Goal: Share content

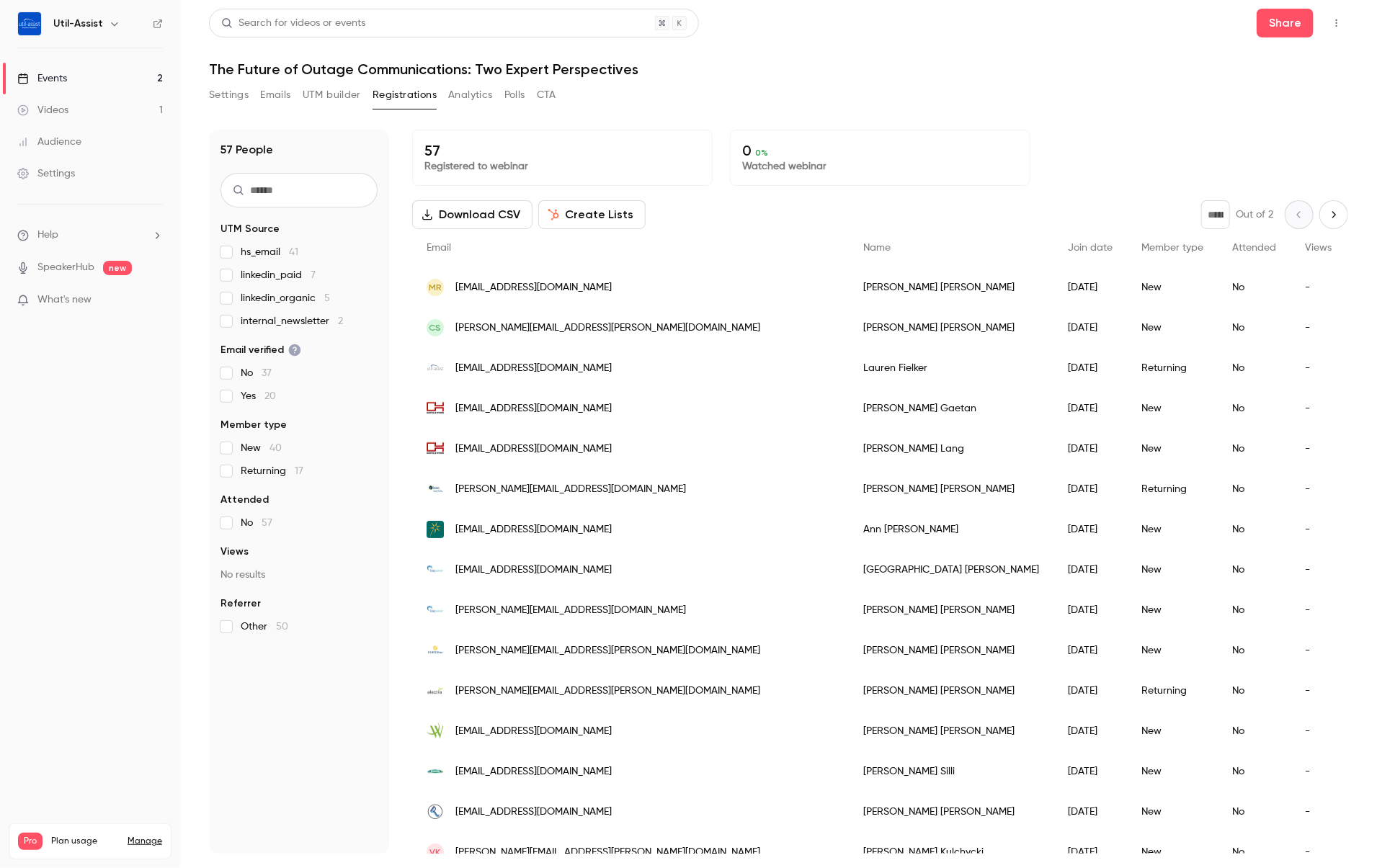
click at [74, 75] on link "Events 2" at bounding box center [90, 79] width 180 height 32
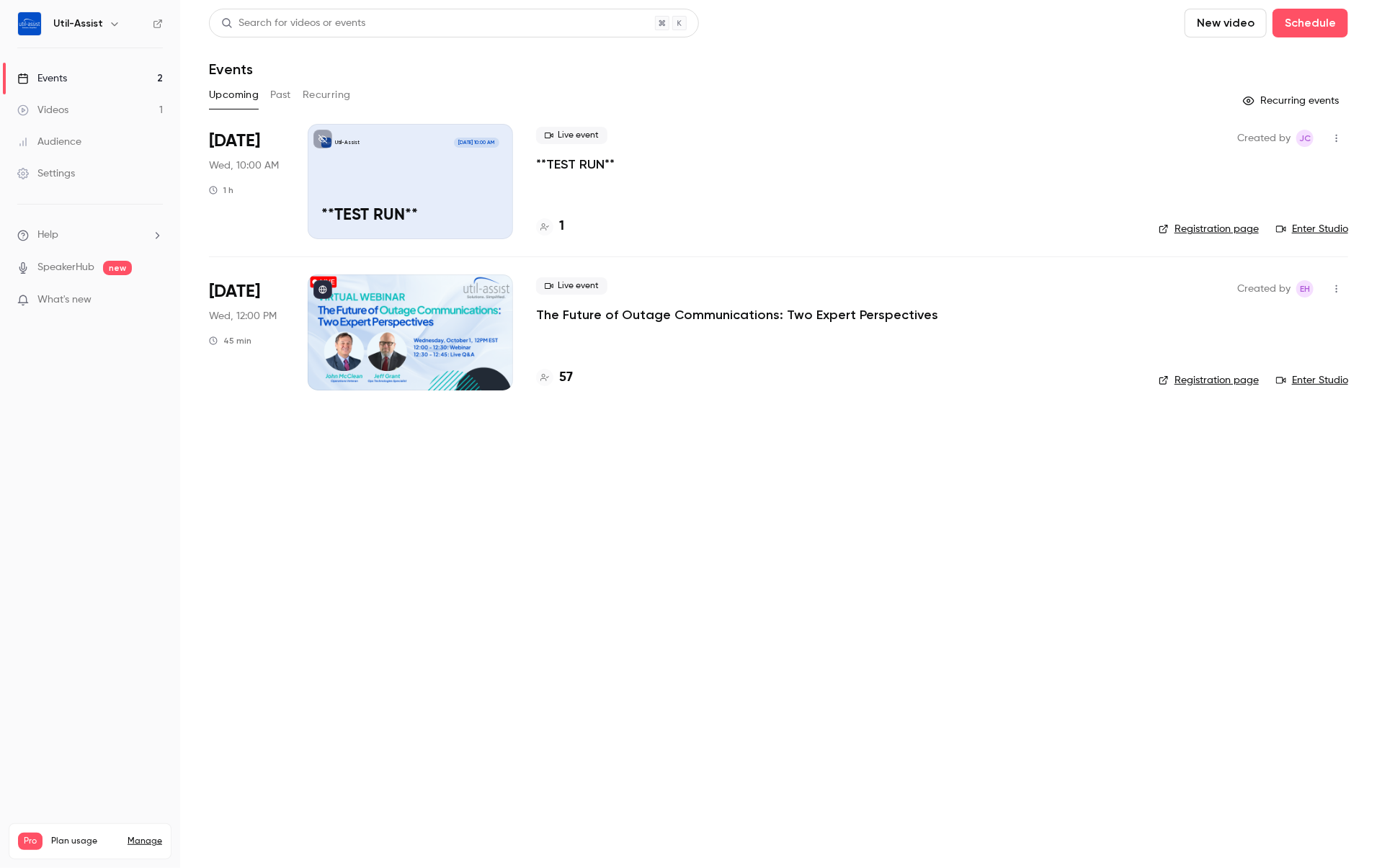
click at [1101, 376] on link "Enter Studio" at bounding box center [1312, 380] width 72 height 15
click at [1101, 137] on icon "button" at bounding box center [1337, 138] width 11 height 10
click at [1101, 174] on div "Share" at bounding box center [1281, 175] width 110 height 15
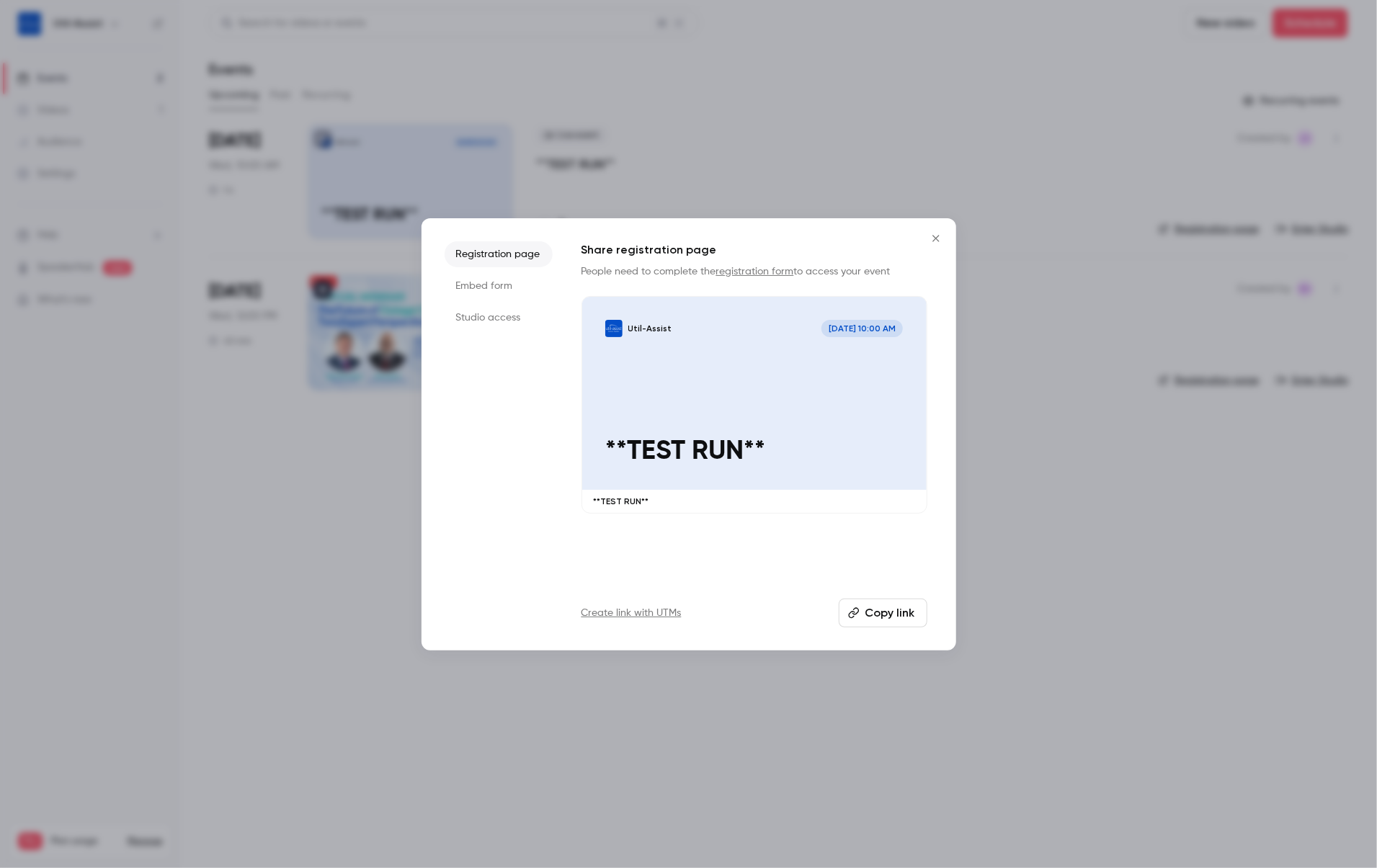
click at [875, 614] on button "Copy link" at bounding box center [883, 613] width 88 height 29
drag, startPoint x: 906, startPoint y: 613, endPoint x: 897, endPoint y: 615, distance: 9.2
click at [903, 614] on button "Copy link" at bounding box center [883, 613] width 88 height 29
click at [934, 243] on icon "Close" at bounding box center [936, 238] width 17 height 11
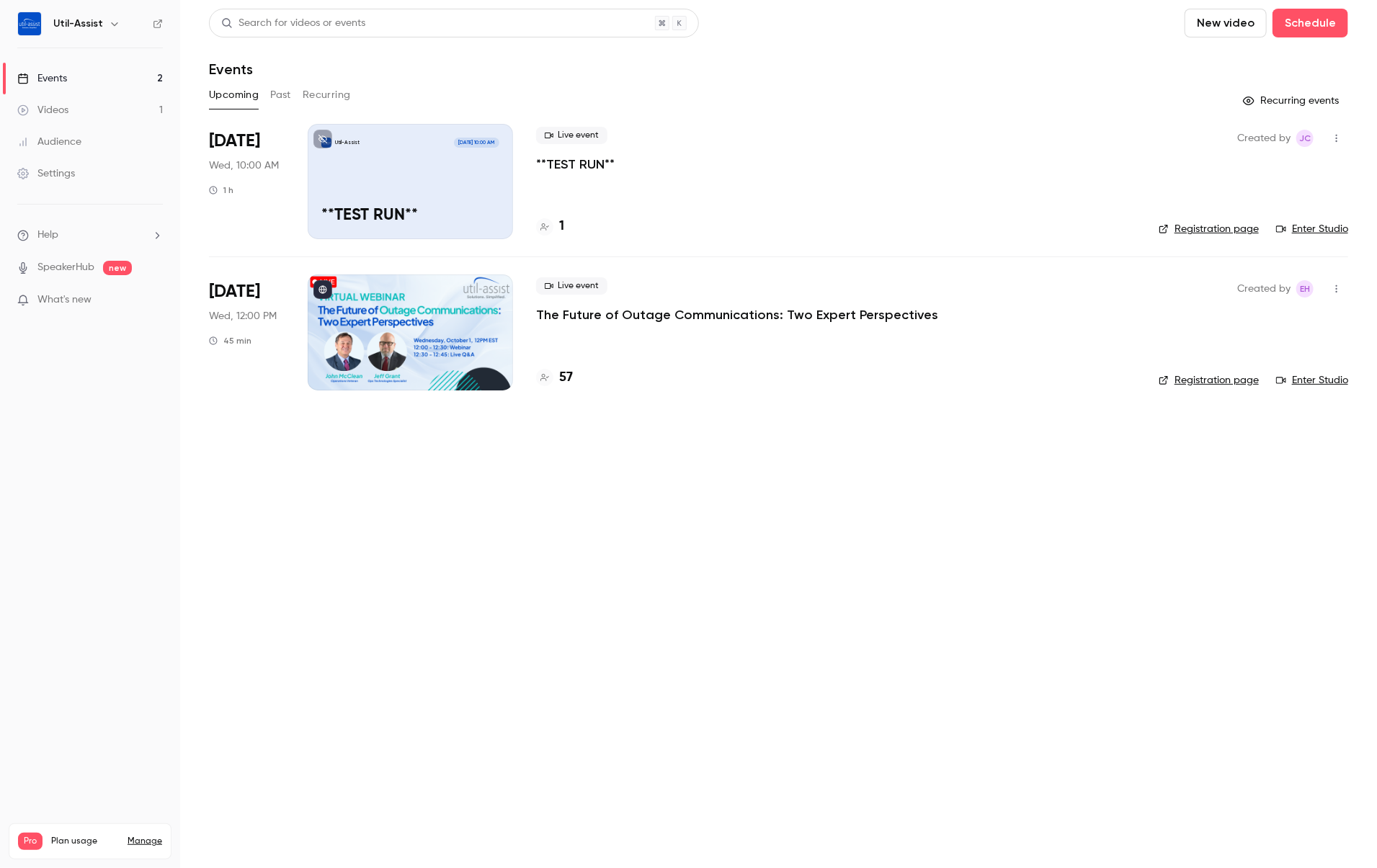
click at [556, 379] on div "57" at bounding box center [554, 378] width 37 height 20
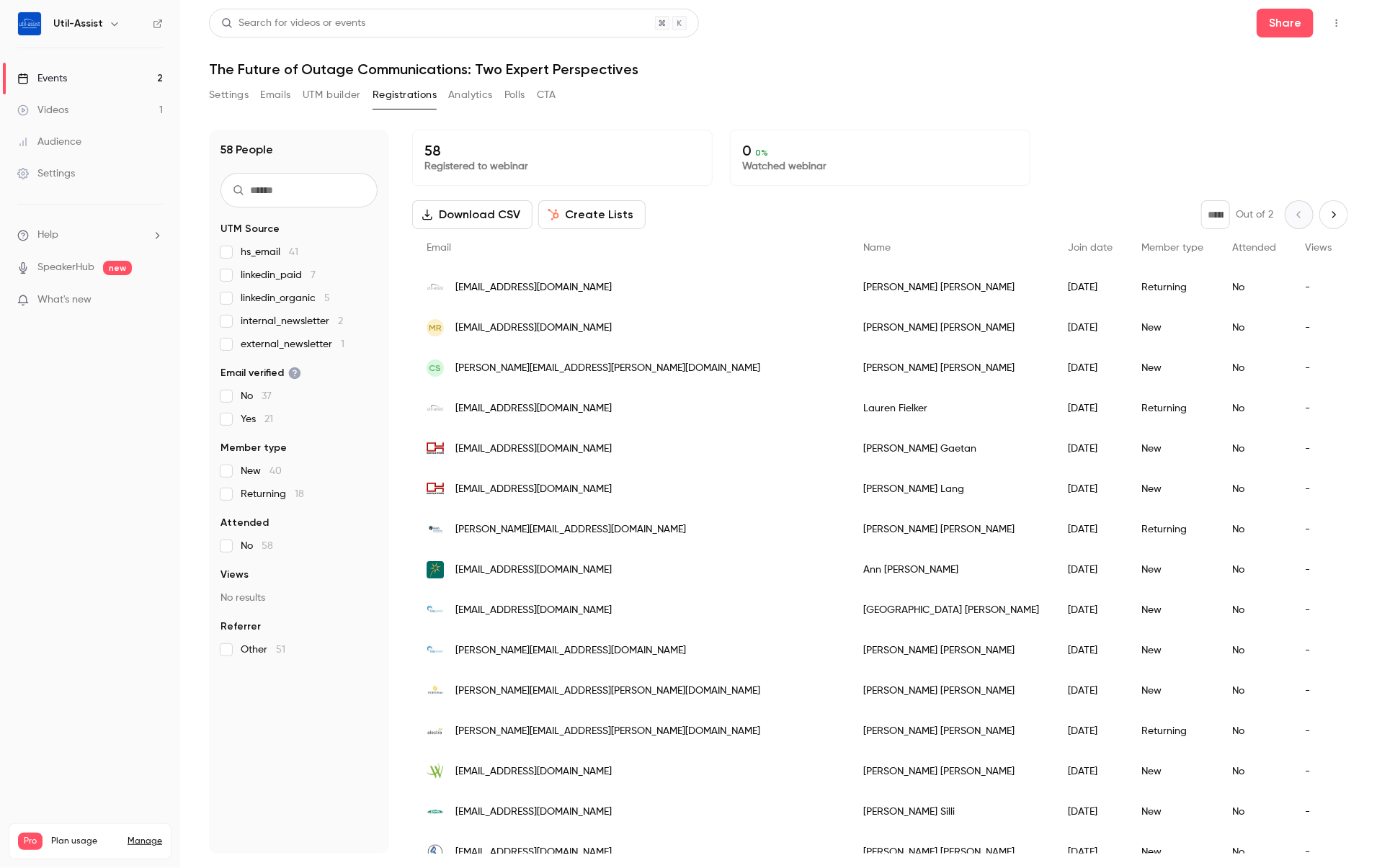
click at [646, 324] on div "MR [EMAIL_ADDRESS][DOMAIN_NAME]" at bounding box center [631, 327] width 437 height 40
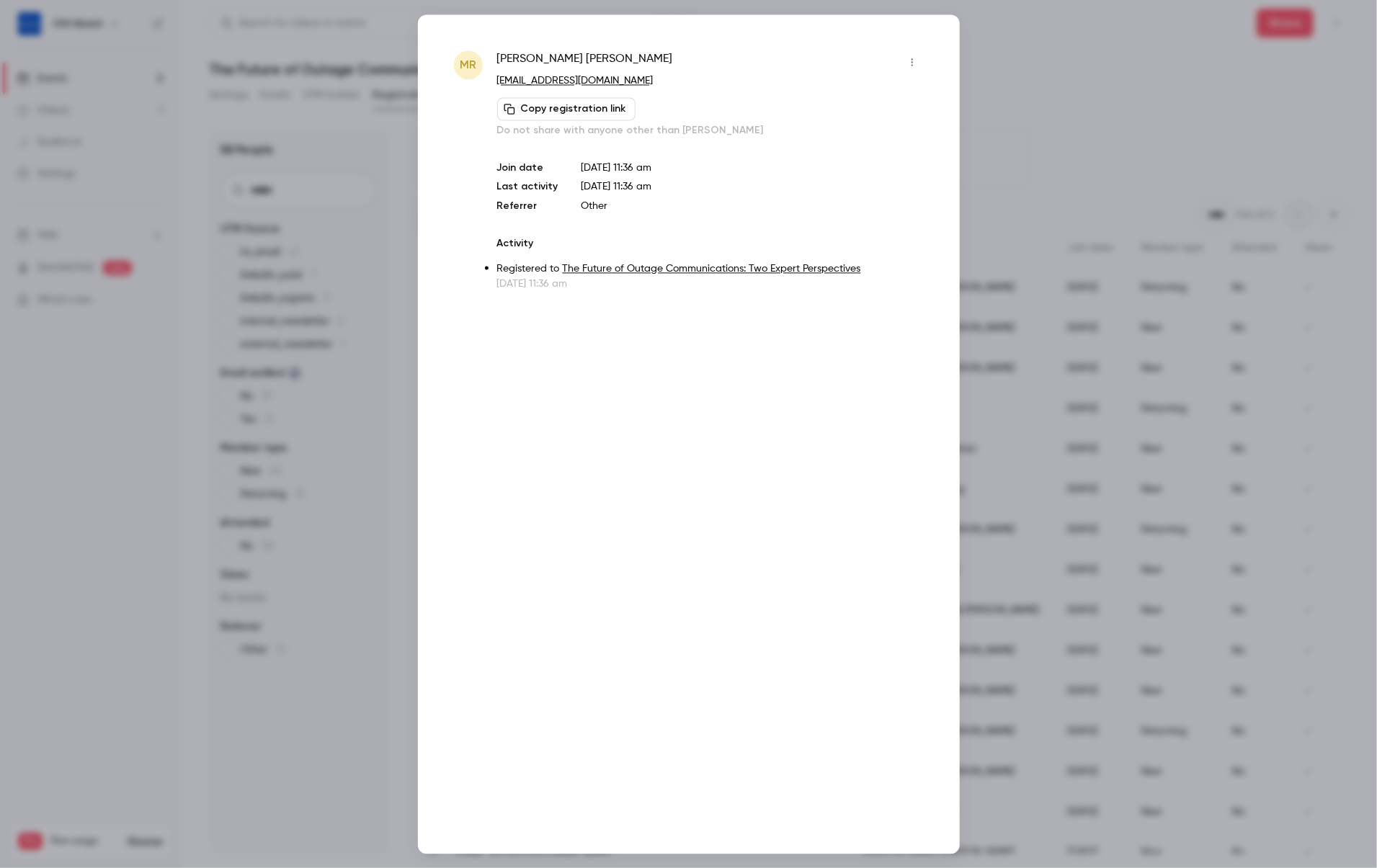
click at [572, 112] on button "Copy registration link" at bounding box center [566, 109] width 138 height 23
click at [1060, 74] on div at bounding box center [688, 434] width 1377 height 868
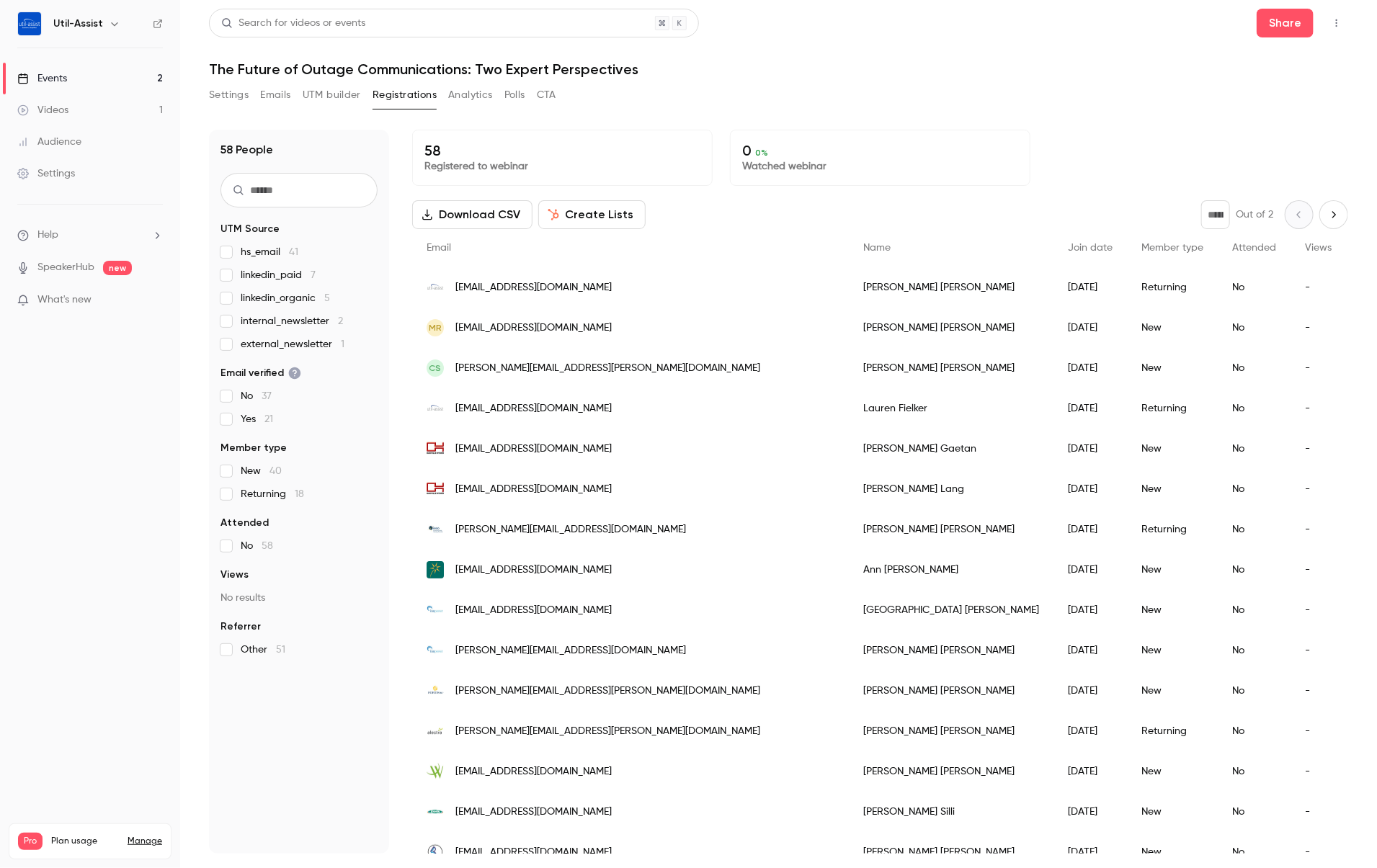
click at [69, 79] on link "Events 2" at bounding box center [90, 79] width 180 height 32
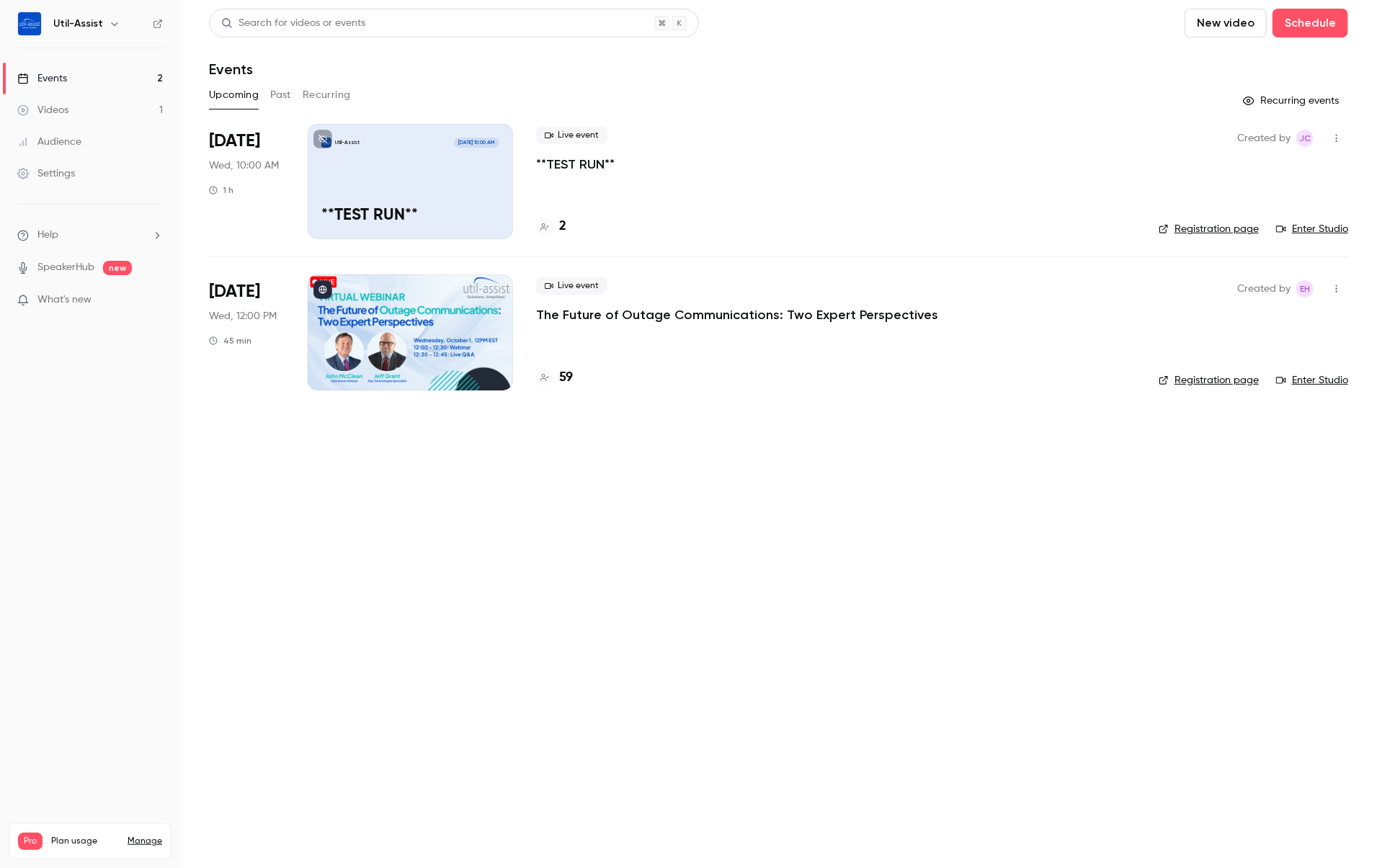
click at [1101, 231] on link "Enter Studio" at bounding box center [1312, 229] width 72 height 15
click at [1101, 232] on link "Registration page" at bounding box center [1208, 229] width 100 height 15
click at [564, 371] on h4 "59" at bounding box center [565, 378] width 14 height 20
